Goal: Task Accomplishment & Management: Use online tool/utility

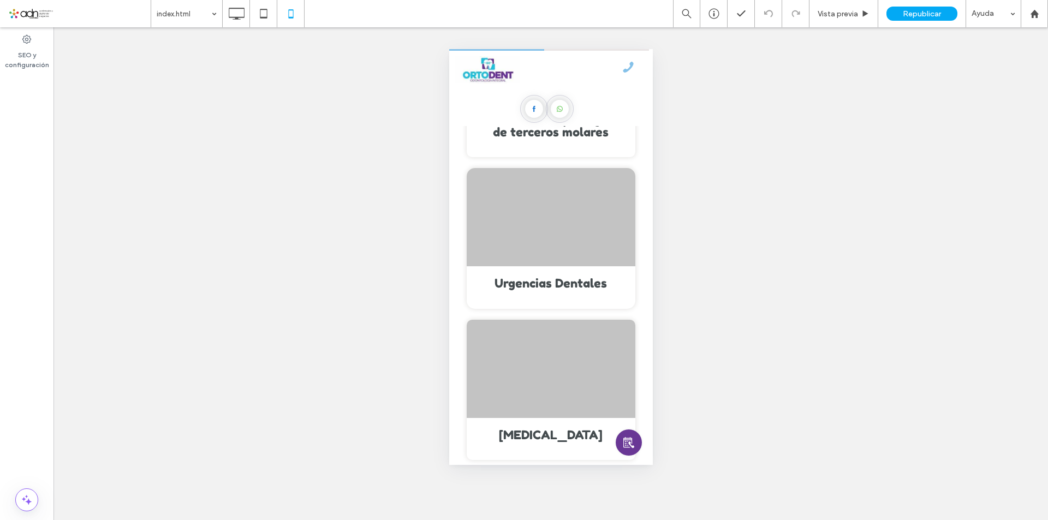
scroll to position [1637, 0]
drag, startPoint x: 1035, startPoint y: 13, endPoint x: 1032, endPoint y: 17, distance: 5.9
click at [1036, 13] on use at bounding box center [1034, 13] width 8 height 8
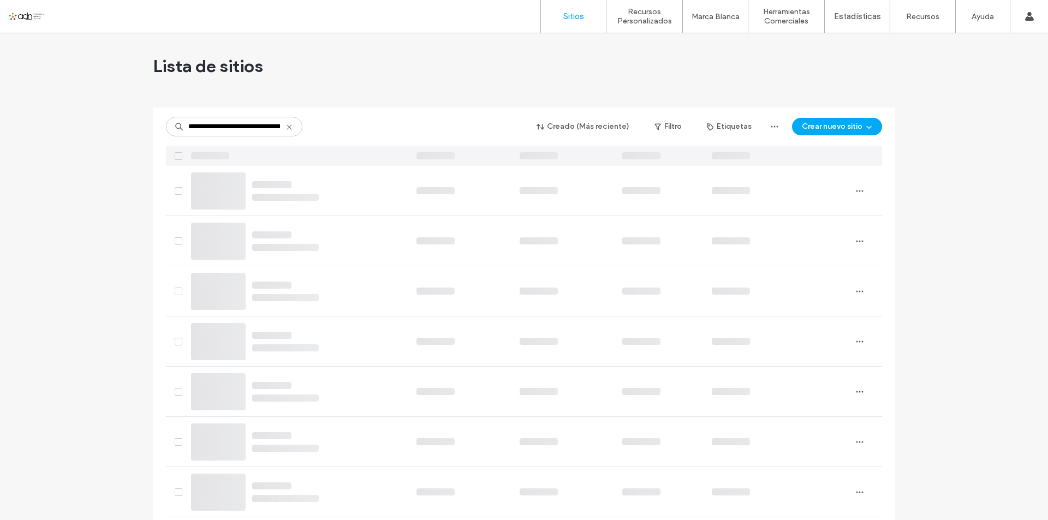
scroll to position [0, 41]
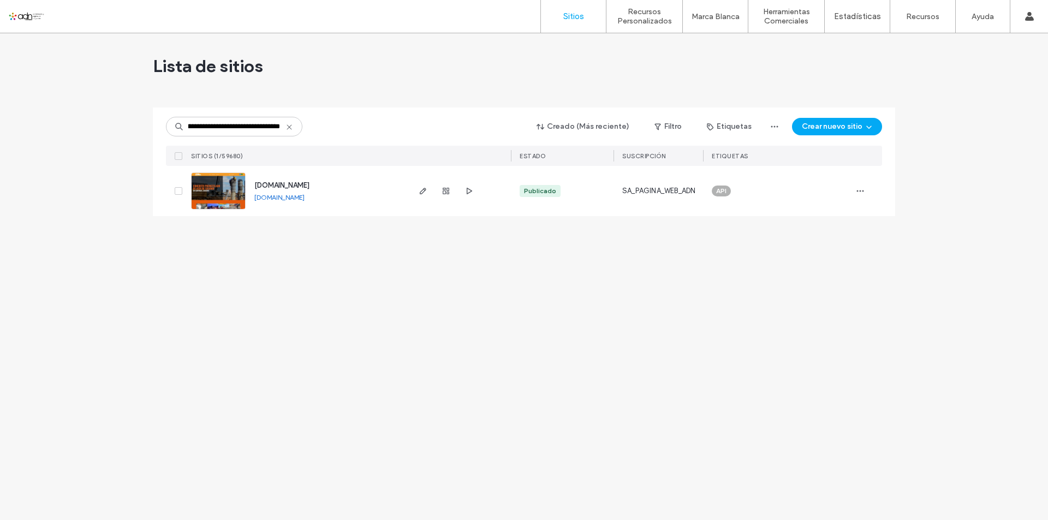
type input "**********"
click at [211, 193] on img at bounding box center [218, 210] width 53 height 74
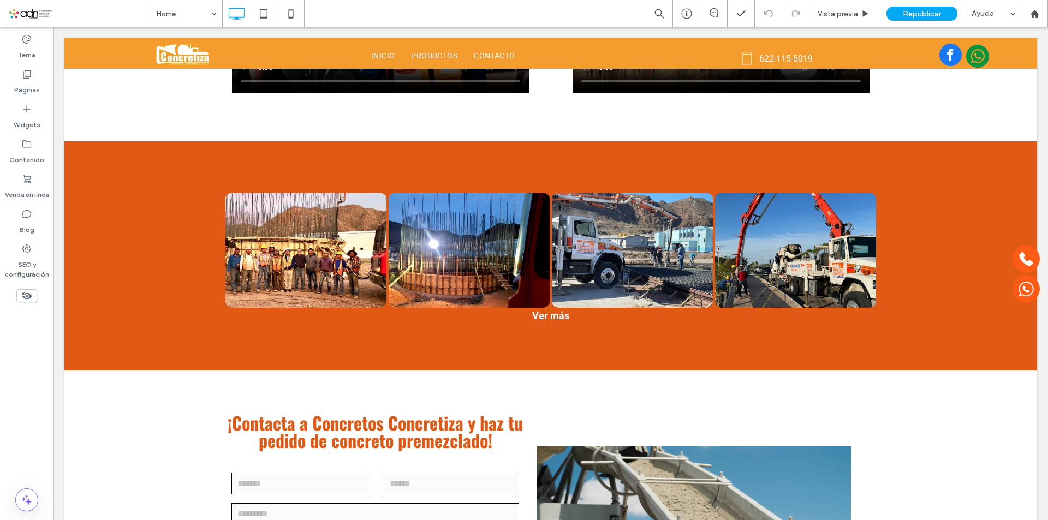
scroll to position [1637, 0]
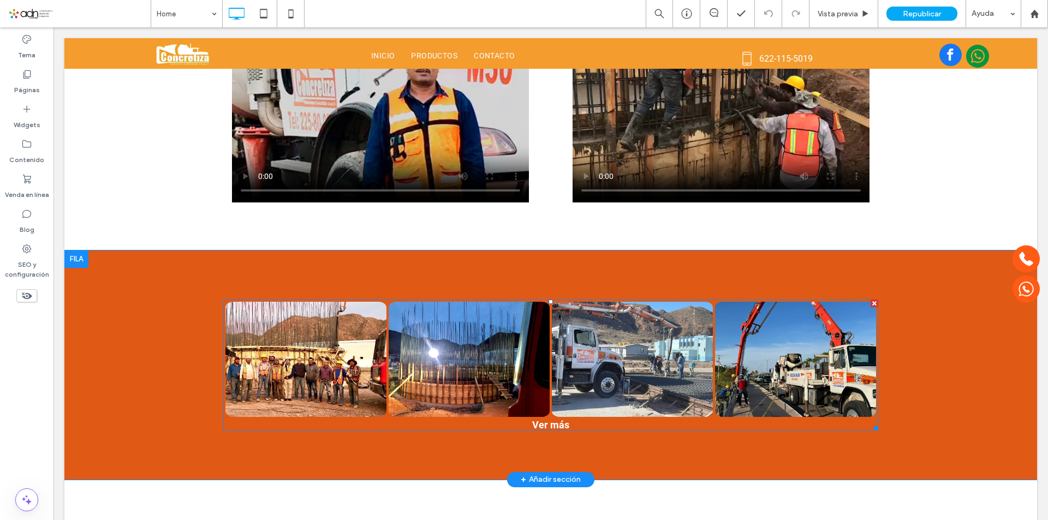
click at [596, 345] on link at bounding box center [632, 359] width 161 height 115
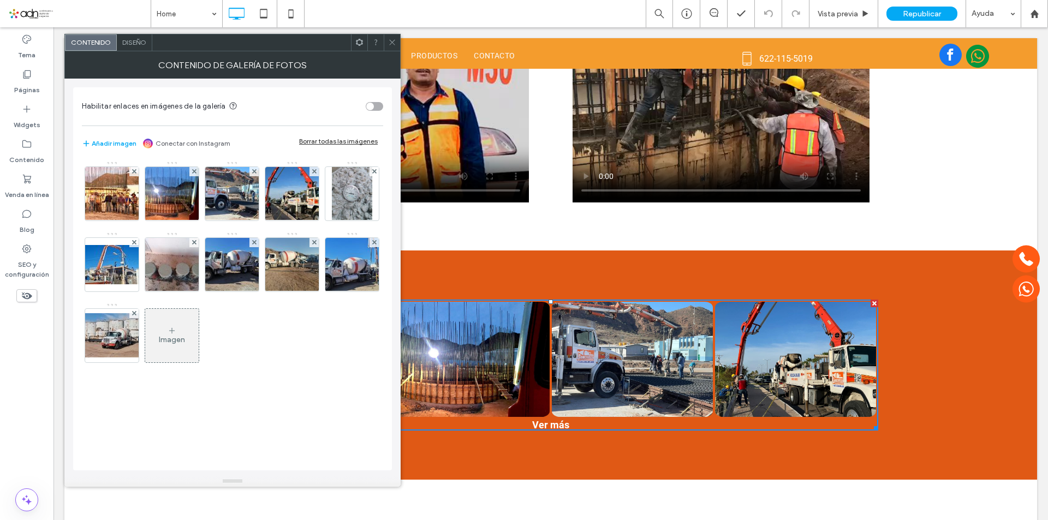
click at [182, 355] on div "Imagen" at bounding box center [171, 335] width 53 height 51
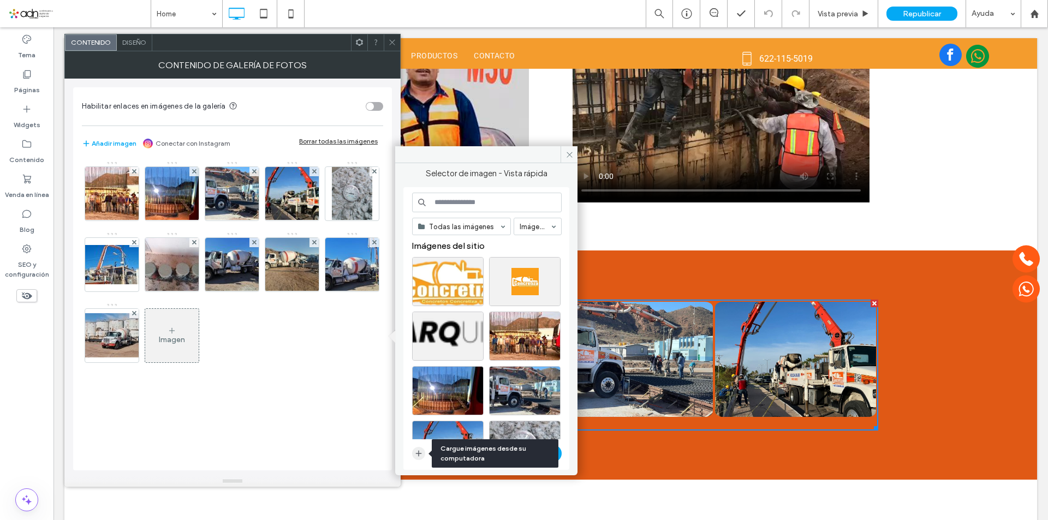
click at [418, 452] on icon "button" at bounding box center [418, 453] width 9 height 9
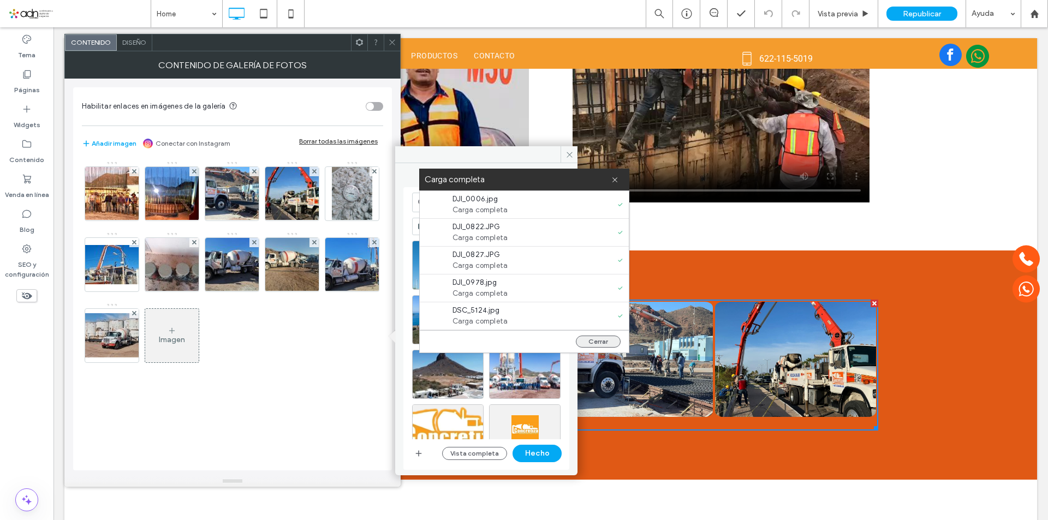
click at [607, 340] on button "Cerrar" at bounding box center [598, 342] width 45 height 12
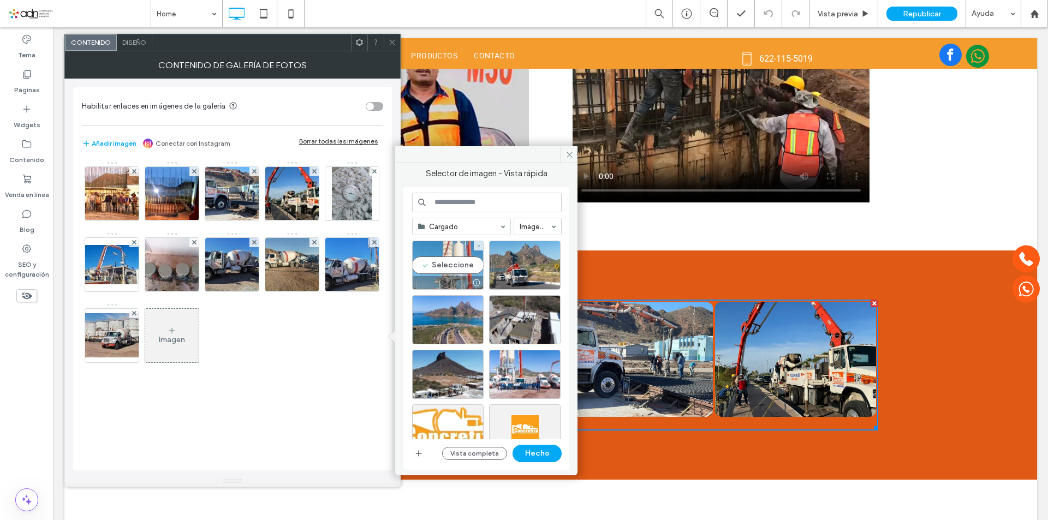
click at [443, 273] on div "Seleccione" at bounding box center [447, 265] width 71 height 49
click at [520, 258] on div "Seleccione" at bounding box center [524, 265] width 71 height 49
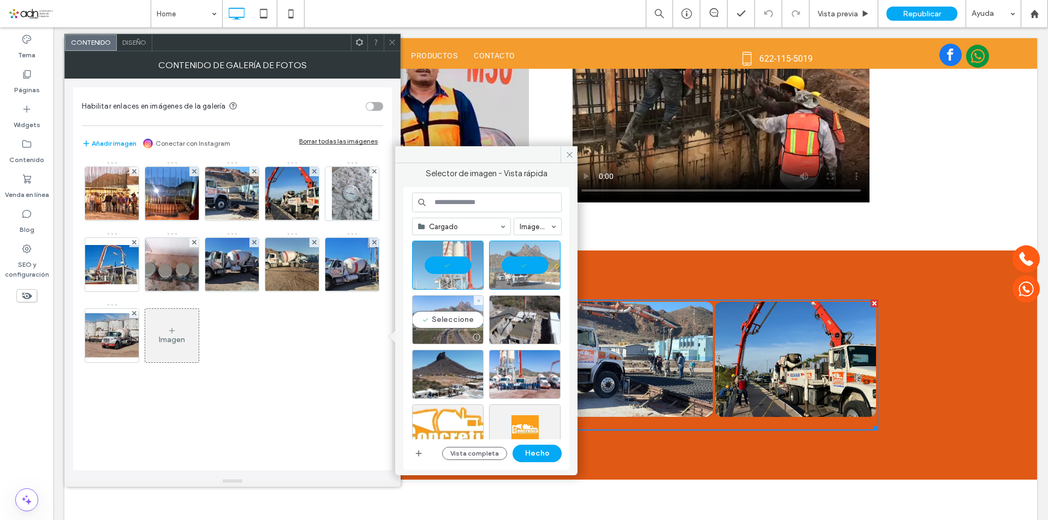
click at [453, 308] on div "Seleccione" at bounding box center [447, 319] width 71 height 49
click at [523, 314] on div "Seleccione" at bounding box center [524, 319] width 71 height 49
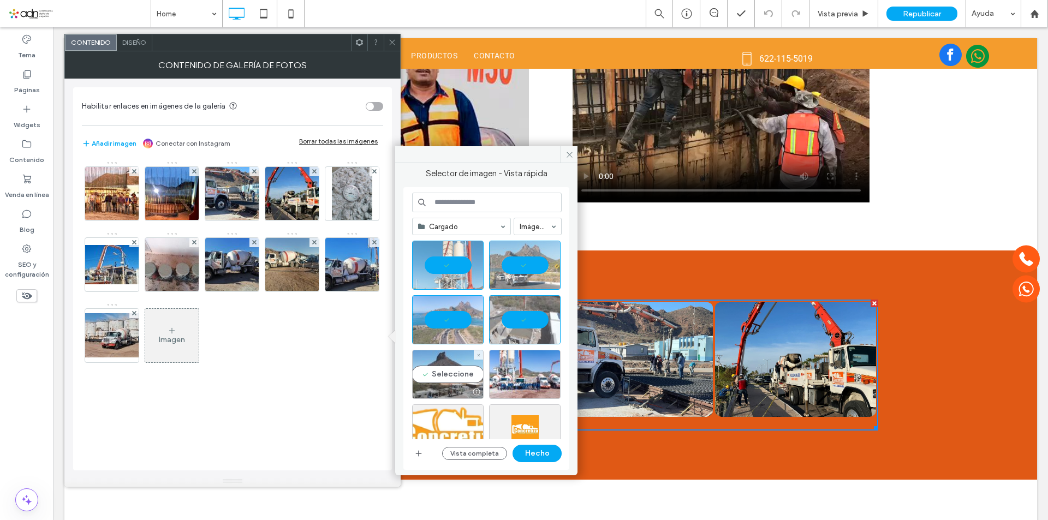
click at [447, 373] on div "Seleccione" at bounding box center [447, 374] width 71 height 49
click at [509, 369] on div "Seleccione" at bounding box center [524, 374] width 71 height 49
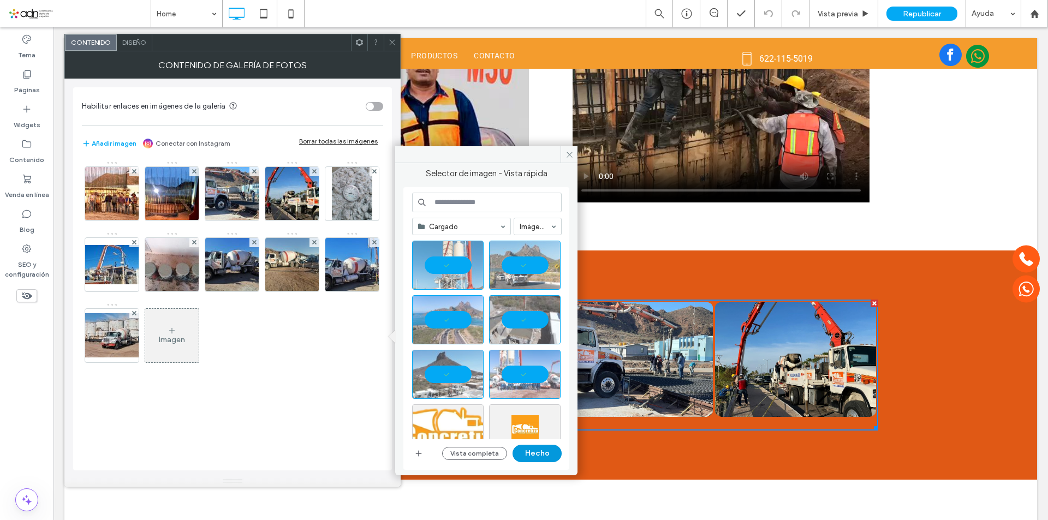
drag, startPoint x: 540, startPoint y: 453, endPoint x: 486, endPoint y: 423, distance: 61.8
click at [540, 453] on button "Hecho" at bounding box center [536, 453] width 49 height 17
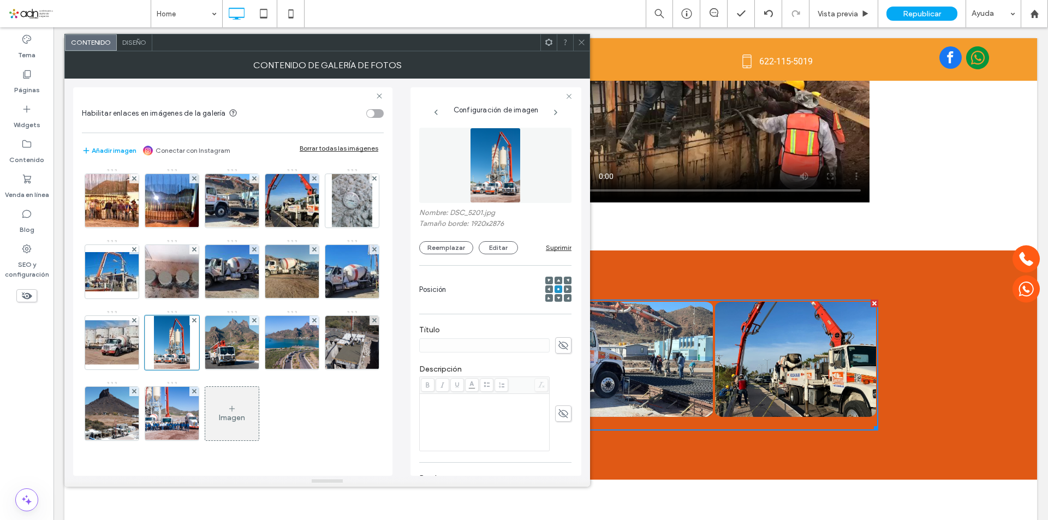
scroll to position [0, 0]
click at [577, 37] on span at bounding box center [581, 42] width 8 height 16
